Goal: Task Accomplishment & Management: Use online tool/utility

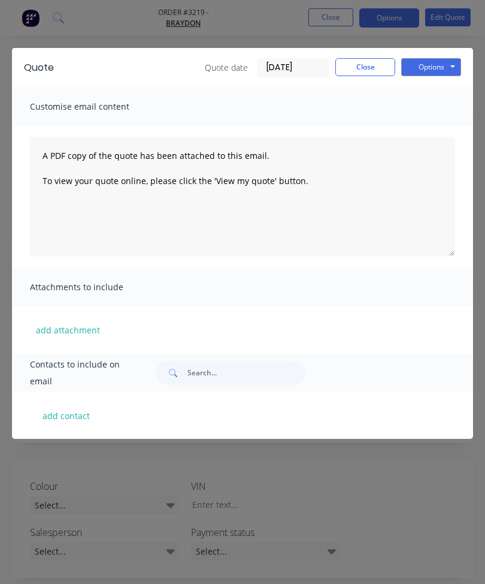
scroll to position [33, 84]
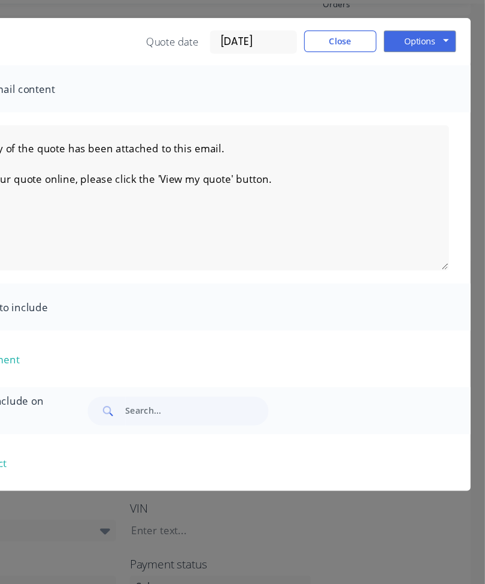
click at [335, 58] on button "Close" at bounding box center [365, 67] width 60 height 18
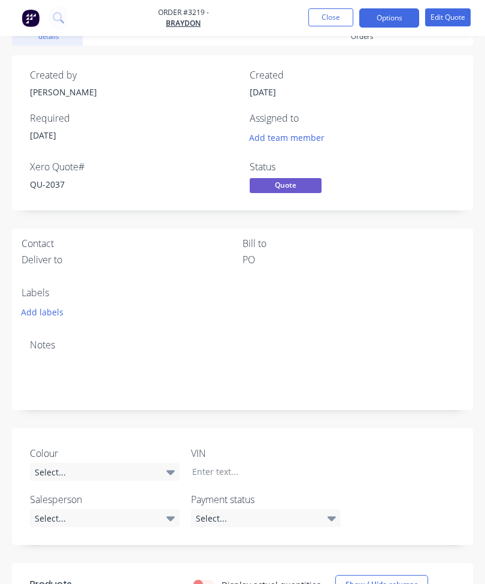
click at [329, 19] on button "Close" at bounding box center [331, 17] width 45 height 18
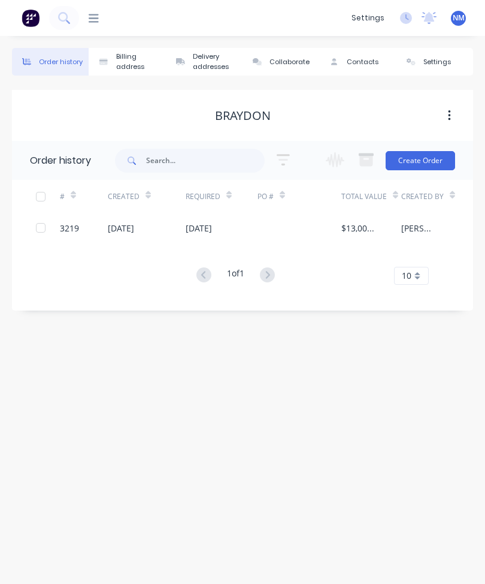
click at [30, 23] on img at bounding box center [31, 18] width 18 height 18
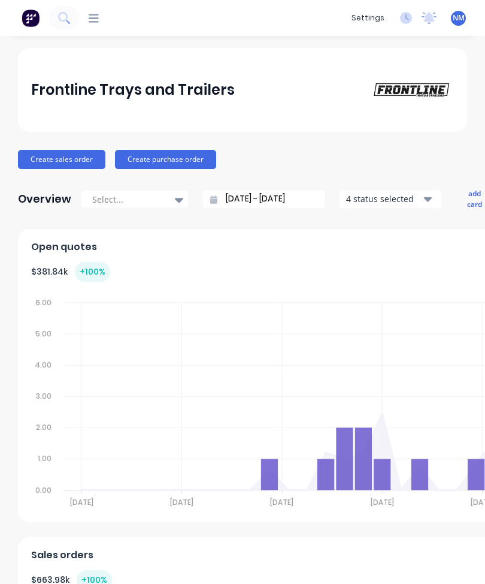
click at [99, 17] on icon at bounding box center [94, 18] width 10 height 11
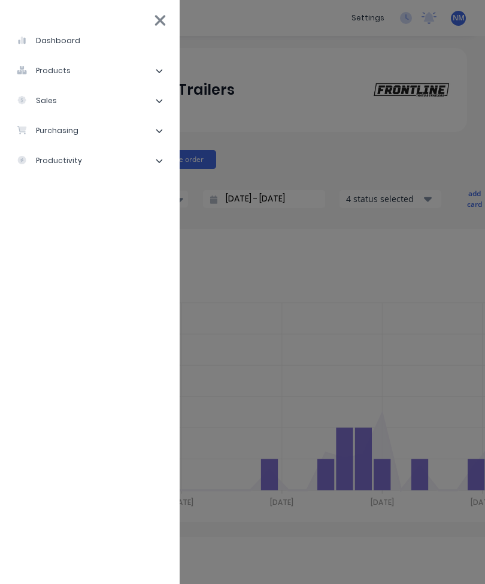
click at [56, 71] on div "products" at bounding box center [44, 70] width 54 height 11
click at [46, 70] on div "products" at bounding box center [44, 70] width 54 height 11
click at [41, 99] on div "sales" at bounding box center [37, 100] width 40 height 11
click at [55, 133] on div "Sales Orders" at bounding box center [60, 130] width 68 height 11
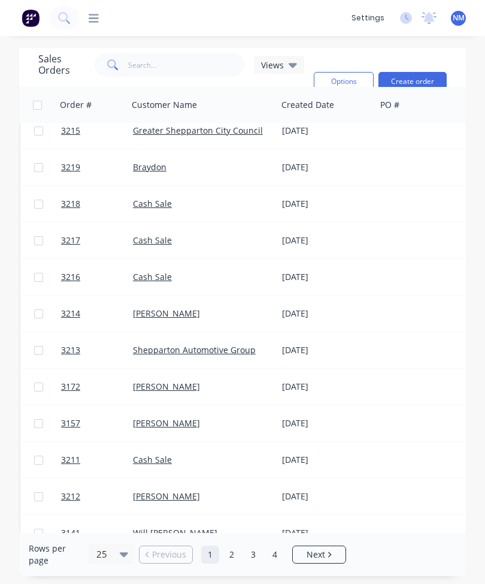
scroll to position [10, 0]
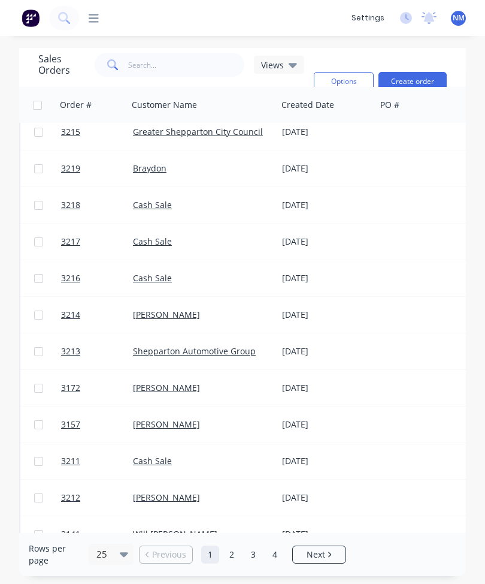
click at [148, 280] on link "Cash Sale" at bounding box center [152, 277] width 39 height 11
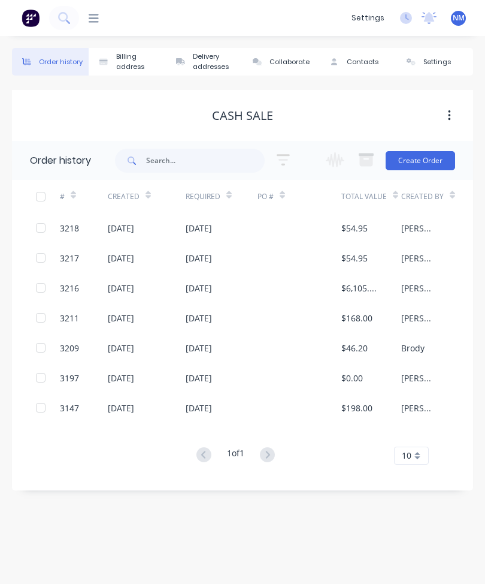
click at [365, 291] on div "$6,105.00" at bounding box center [359, 288] width 36 height 13
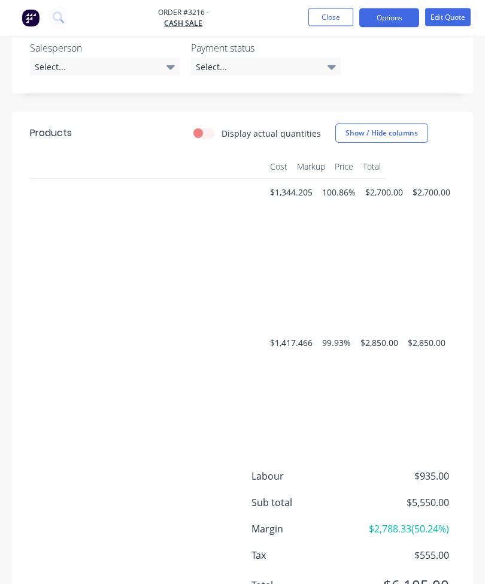
scroll to position [0, 340]
click at [442, 20] on button "Edit Quote" at bounding box center [448, 17] width 46 height 18
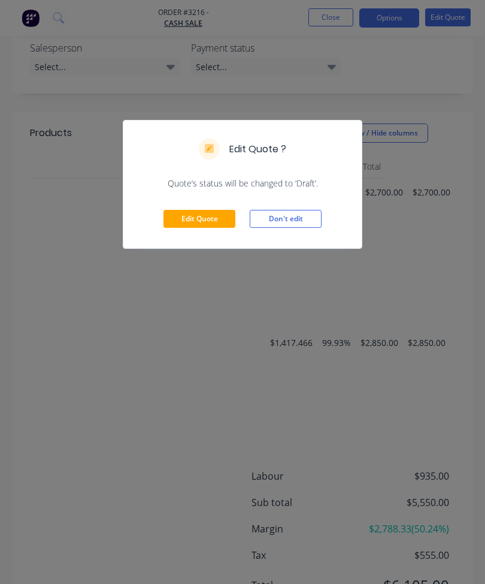
click at [297, 219] on button "Don't edit" at bounding box center [286, 219] width 72 height 18
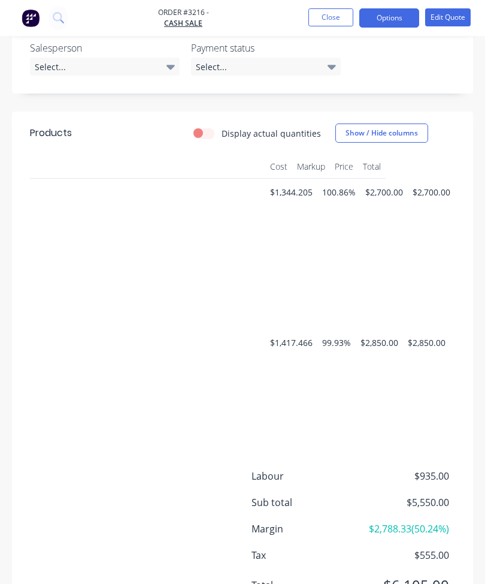
click at [388, 16] on button "Options" at bounding box center [389, 17] width 60 height 19
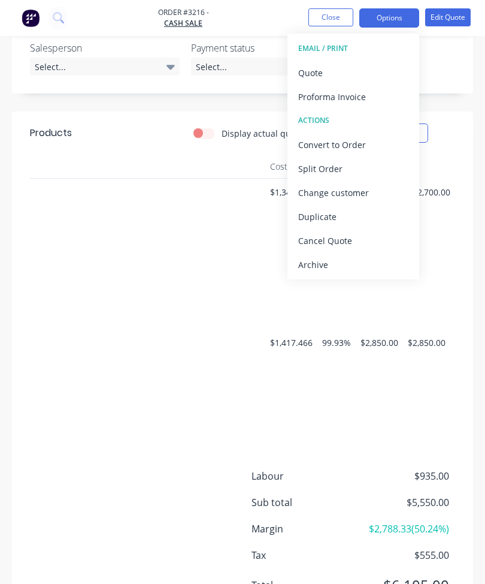
click at [342, 218] on div "Duplicate" at bounding box center [353, 216] width 110 height 17
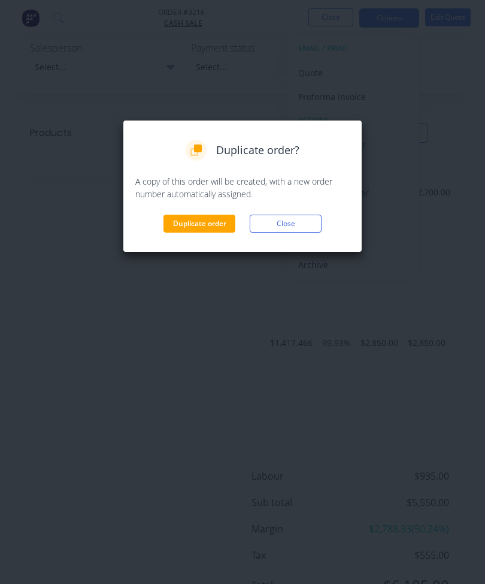
click at [188, 224] on button "Duplicate order" at bounding box center [200, 223] width 72 height 18
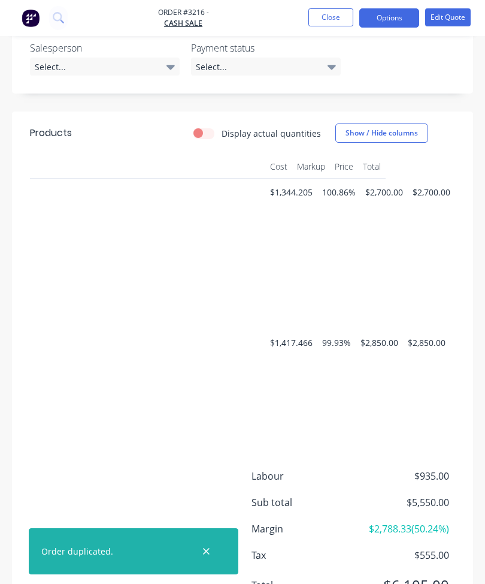
click at [330, 20] on button "Close" at bounding box center [331, 17] width 45 height 18
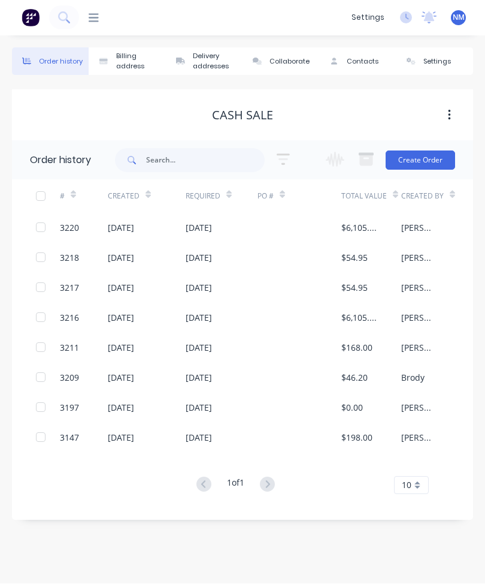
click at [361, 234] on div "$6,105.00" at bounding box center [371, 228] width 60 height 30
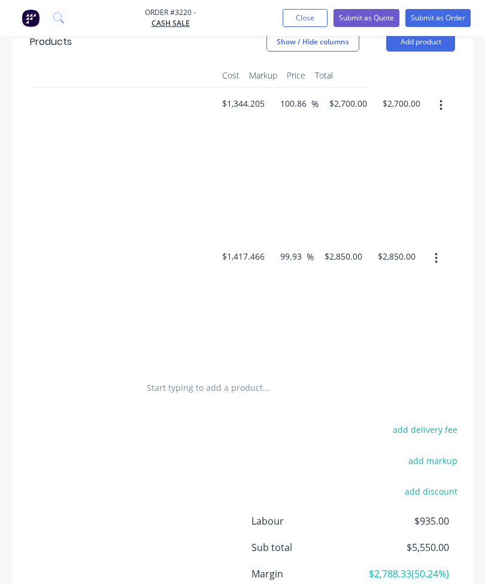
scroll to position [0, 388]
click at [442, 262] on button "button" at bounding box center [436, 258] width 28 height 22
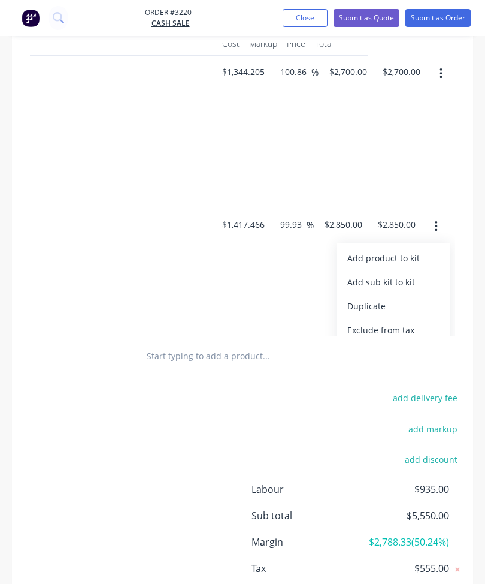
scroll to position [621, 0]
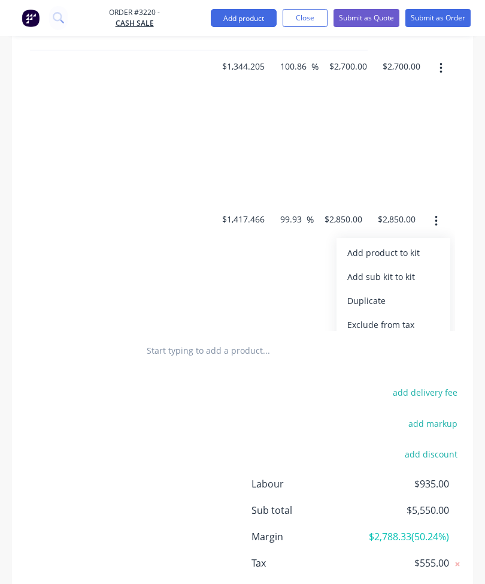
click at [445, 224] on button "button" at bounding box center [436, 221] width 28 height 22
click at [439, 224] on button "button" at bounding box center [436, 221] width 28 height 22
click at [439, 217] on button "button" at bounding box center [436, 221] width 28 height 22
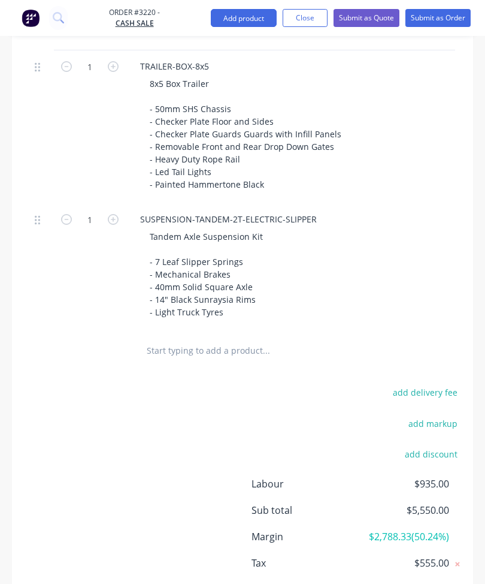
scroll to position [0, 0]
click at [71, 221] on icon "button" at bounding box center [66, 219] width 11 height 11
type input "0"
type input "101.06"
type input "$0.00"
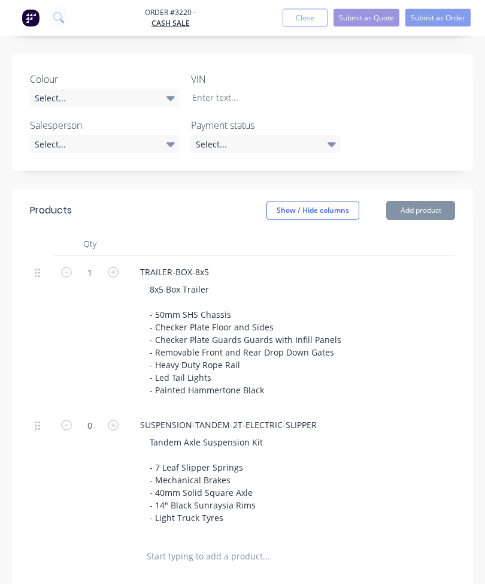
scroll to position [413, 0]
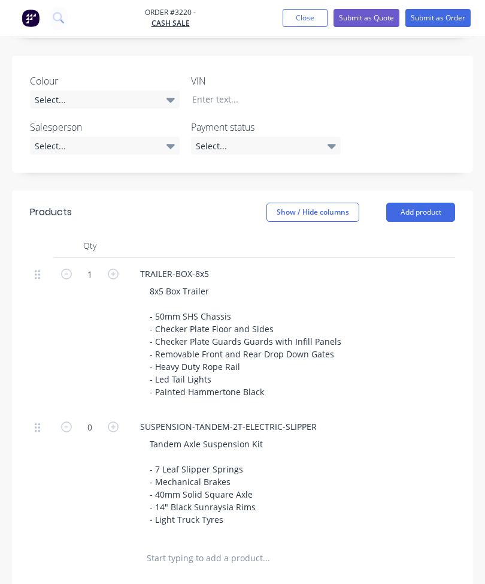
click at [433, 211] on button "Add product" at bounding box center [420, 211] width 69 height 19
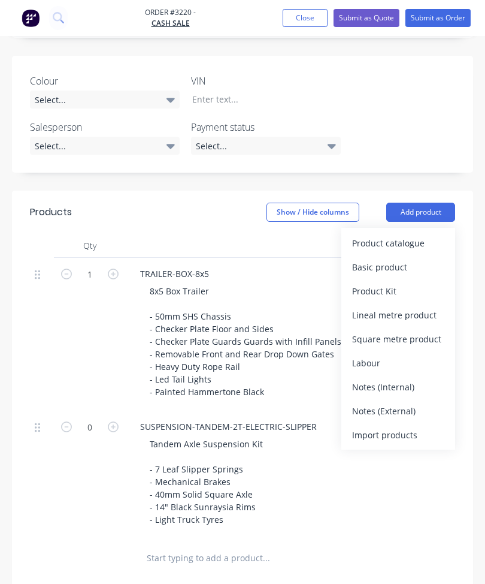
click at [427, 244] on div "Product catalogue" at bounding box center [398, 242] width 92 height 17
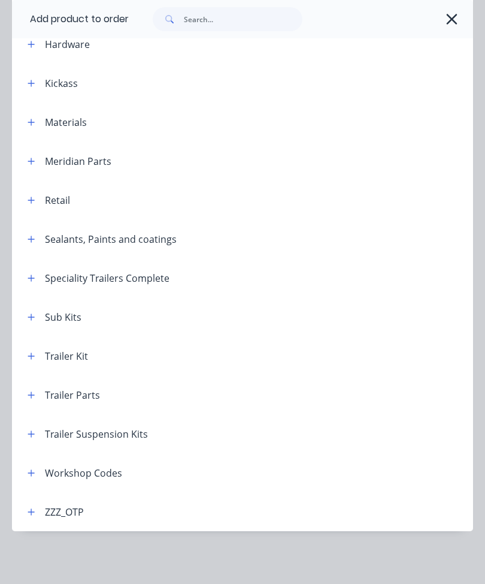
scroll to position [340, 0]
click at [37, 437] on button "button" at bounding box center [31, 433] width 15 height 15
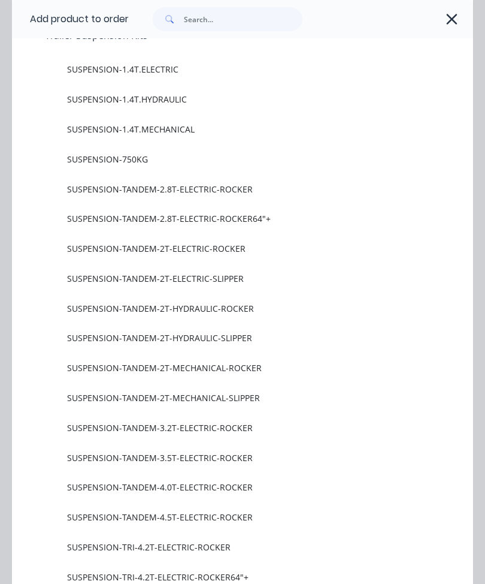
scroll to position [737, 0]
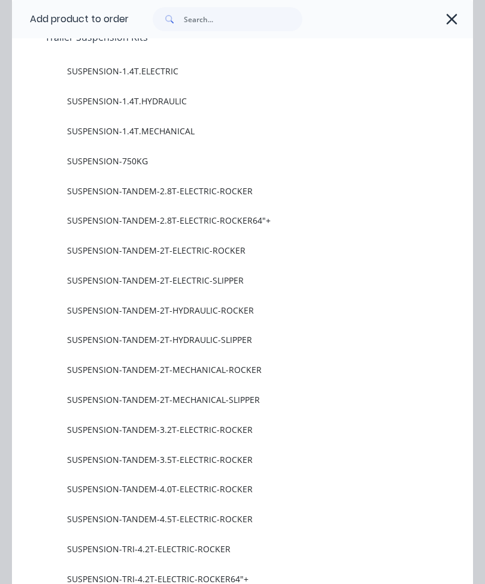
click at [244, 249] on span "SUSPENSION-TANDEM-2T-ELECTRIC-ROCKER" at bounding box center [229, 250] width 325 height 13
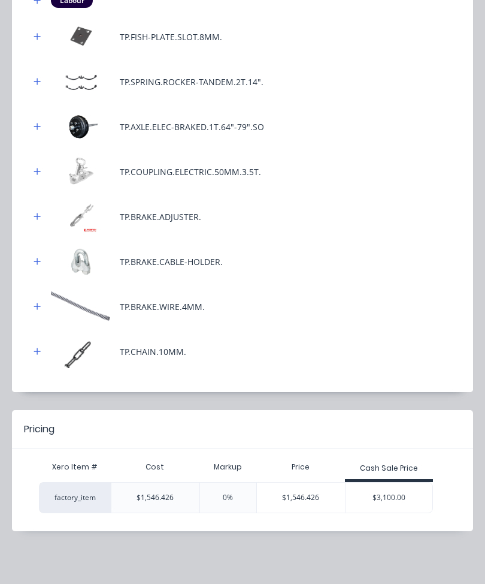
scroll to position [535, 0]
click at [389, 500] on div "$3,100.00" at bounding box center [389, 498] width 87 height 30
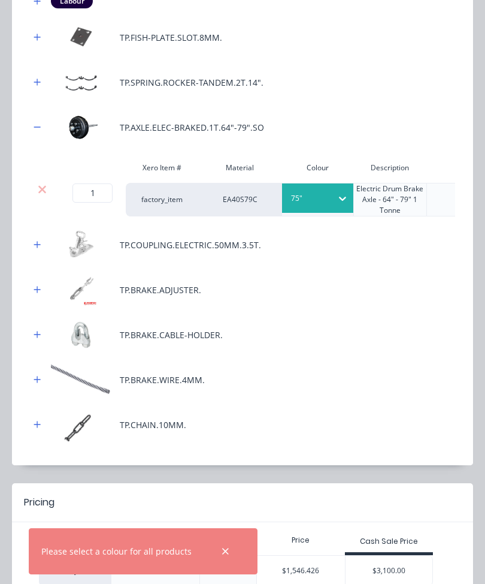
click at [313, 230] on div "TP.COUPLING.ELECTRIC.50MM.3.5T." at bounding box center [242, 244] width 425 height 33
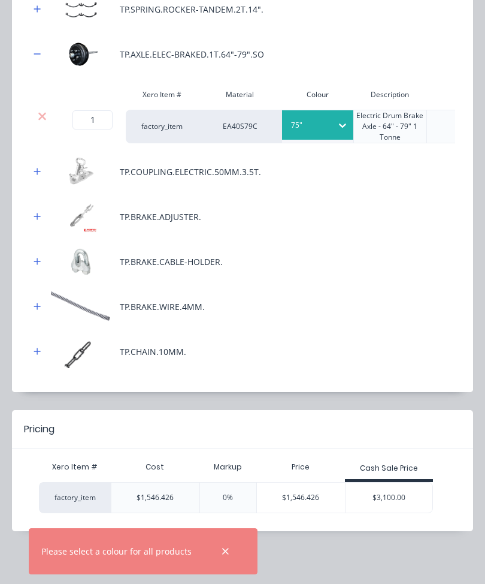
scroll to position [607, 0]
click at [396, 500] on div "$3,100.00" at bounding box center [389, 498] width 87 height 30
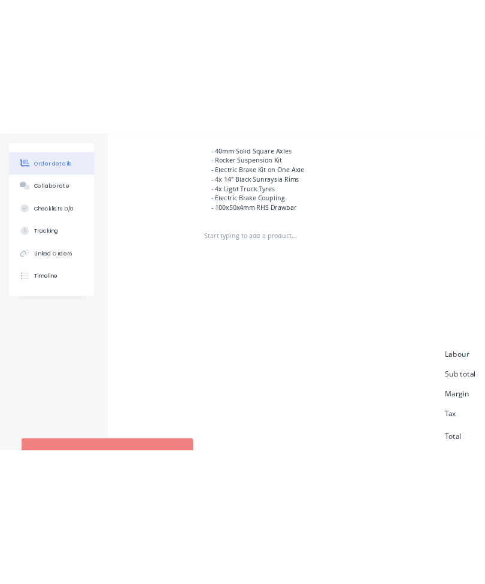
scroll to position [832, 0]
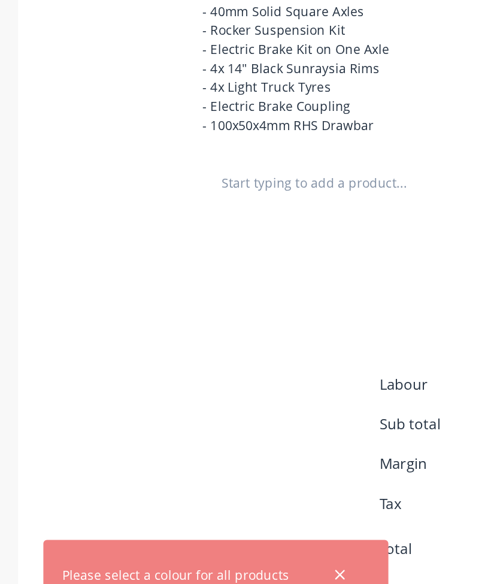
click at [222, 546] on icon "button" at bounding box center [226, 551] width 8 height 11
